Goal: Navigation & Orientation: Find specific page/section

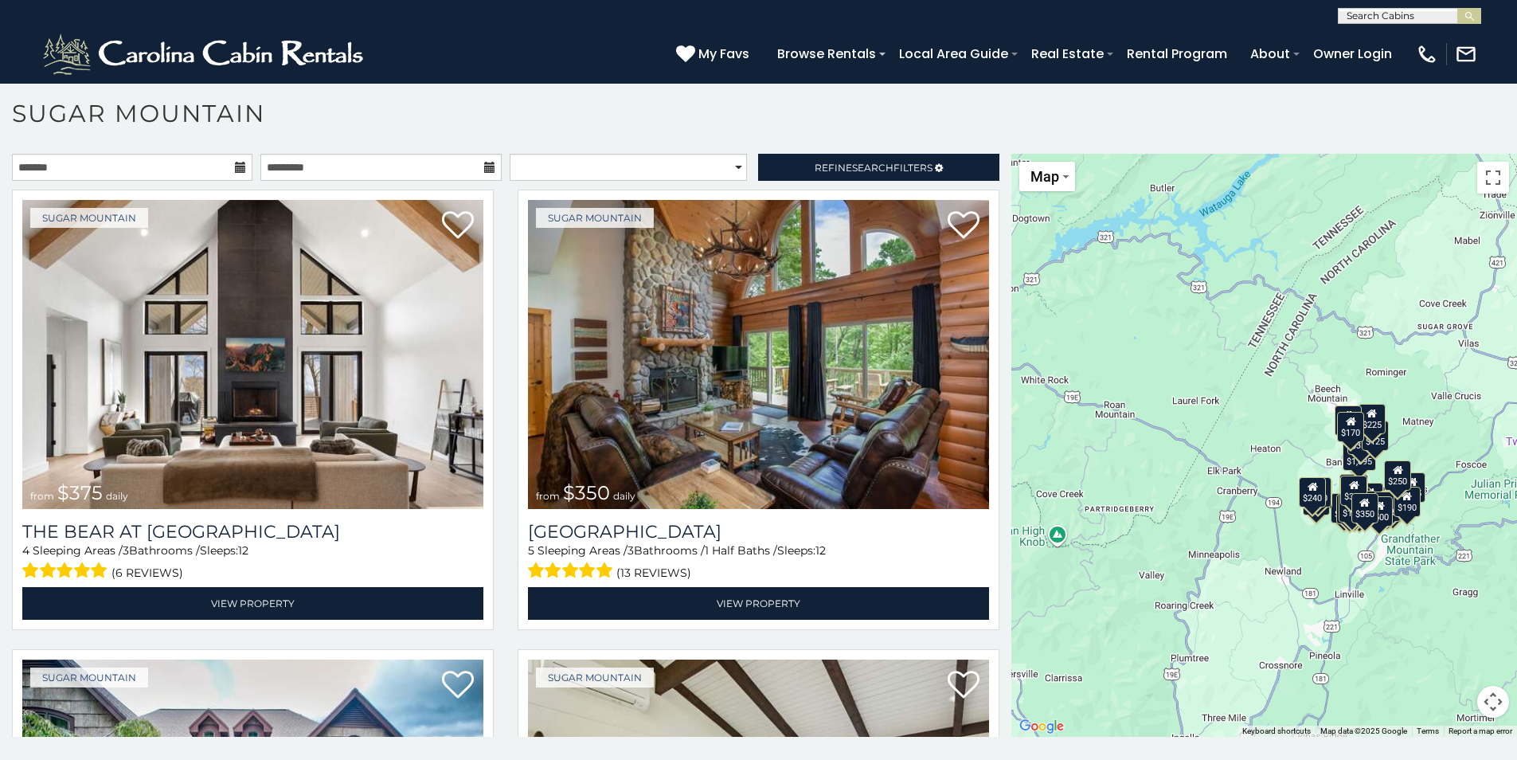
scroll to position [9, 0]
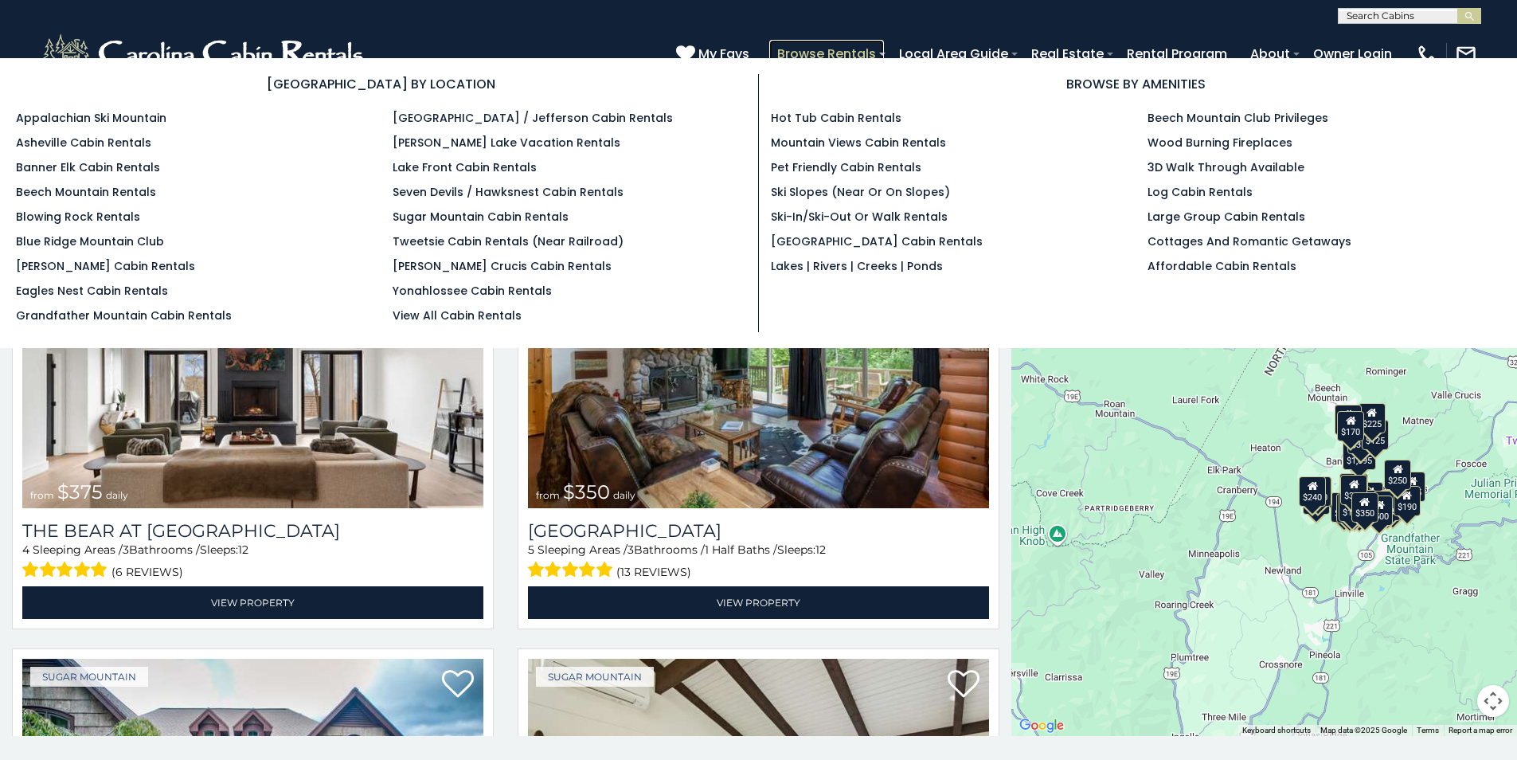
click at [814, 53] on link "Browse Rentals" at bounding box center [826, 54] width 115 height 28
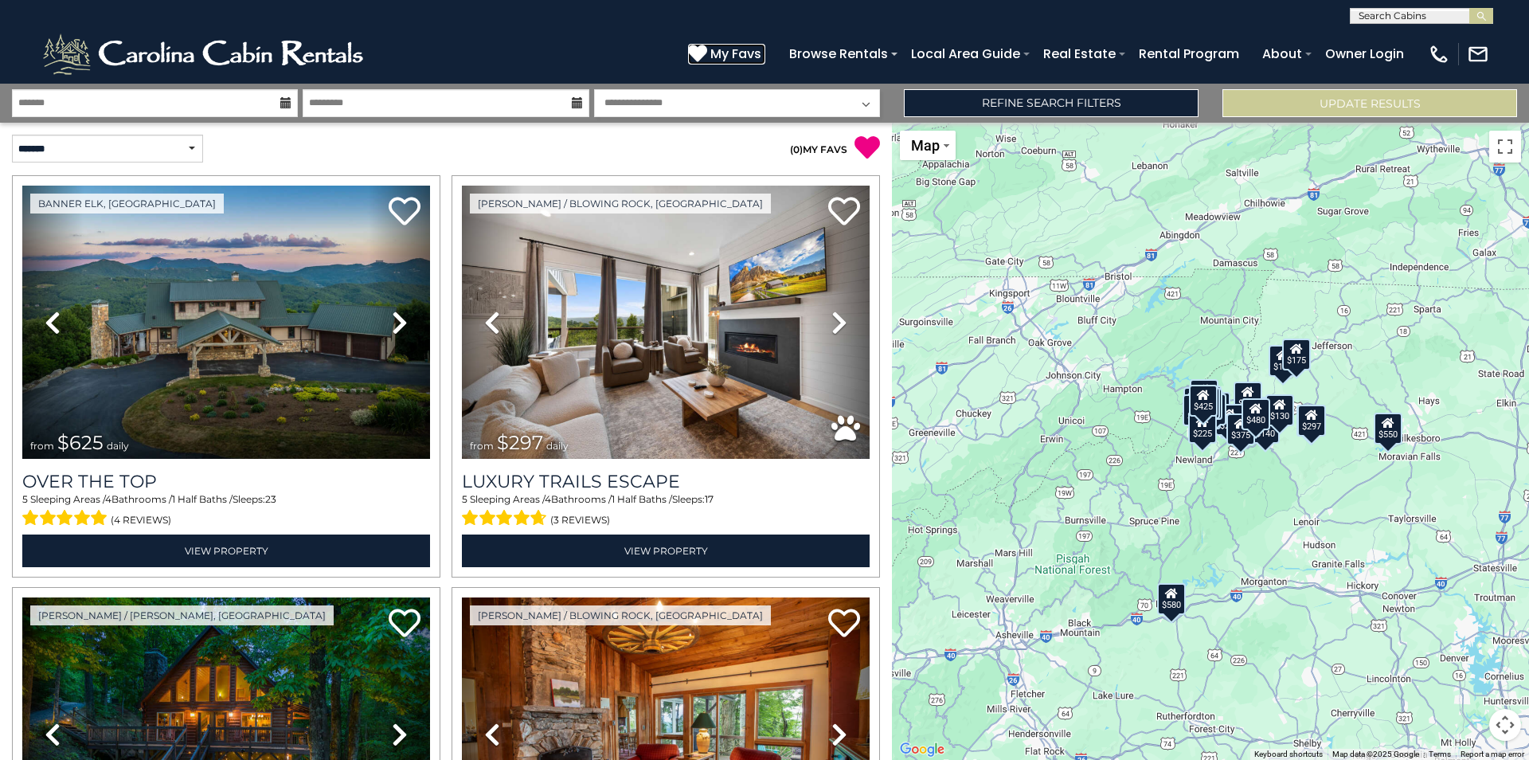
click at [730, 58] on span "My Favs" at bounding box center [735, 54] width 51 height 20
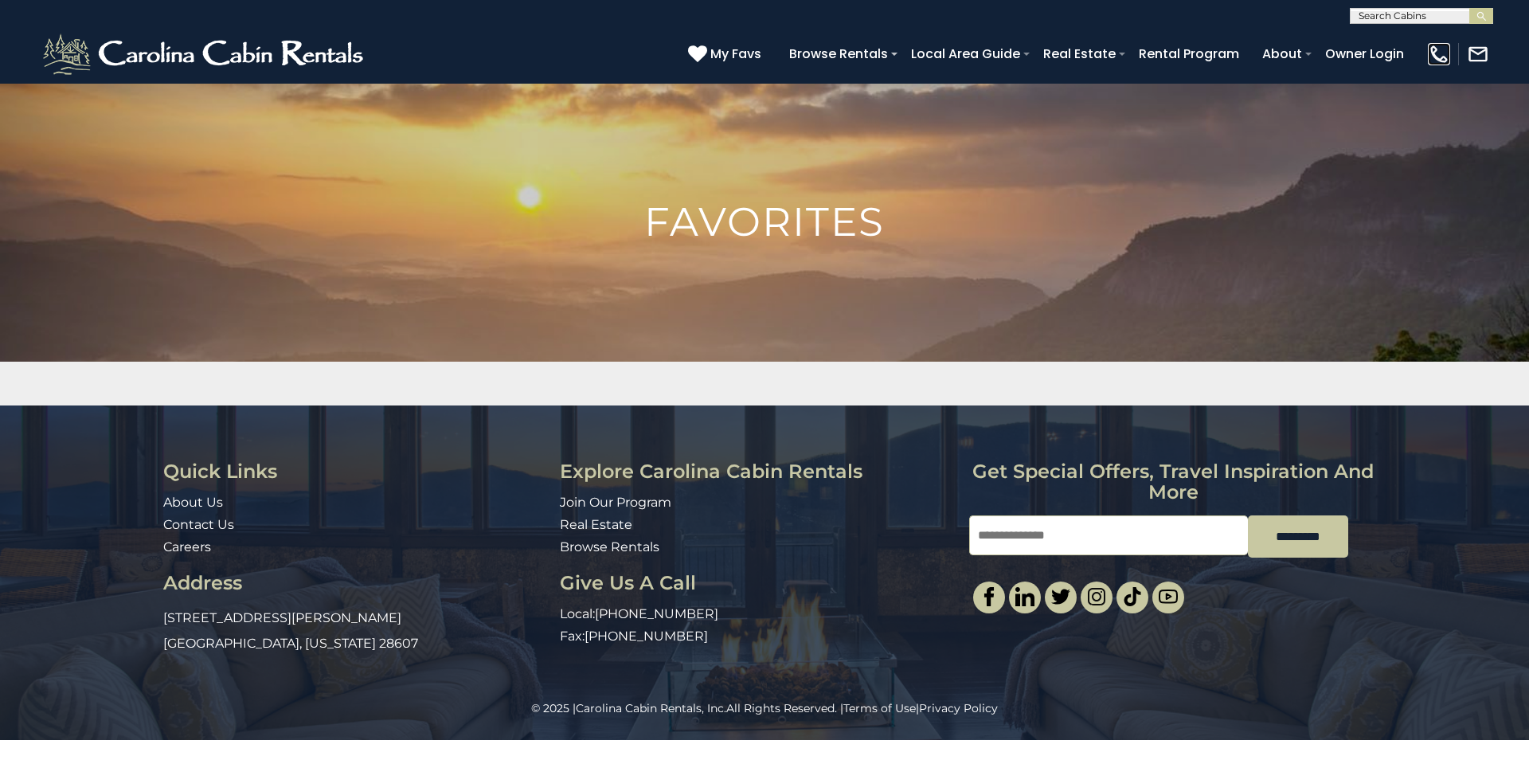
click at [1438, 51] on img at bounding box center [1439, 54] width 22 height 22
